Goal: Find specific page/section: Find specific page/section

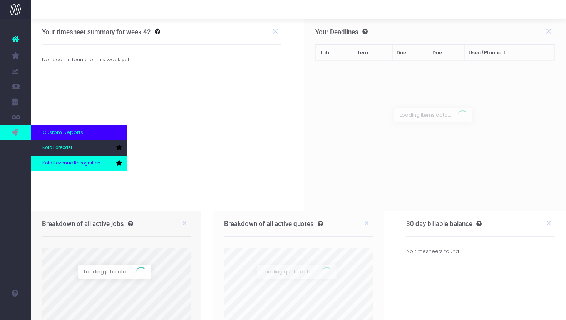
click at [60, 158] on link "Koto Revenue Recognition" at bounding box center [79, 163] width 96 height 15
